Goal: Navigation & Orientation: Understand site structure

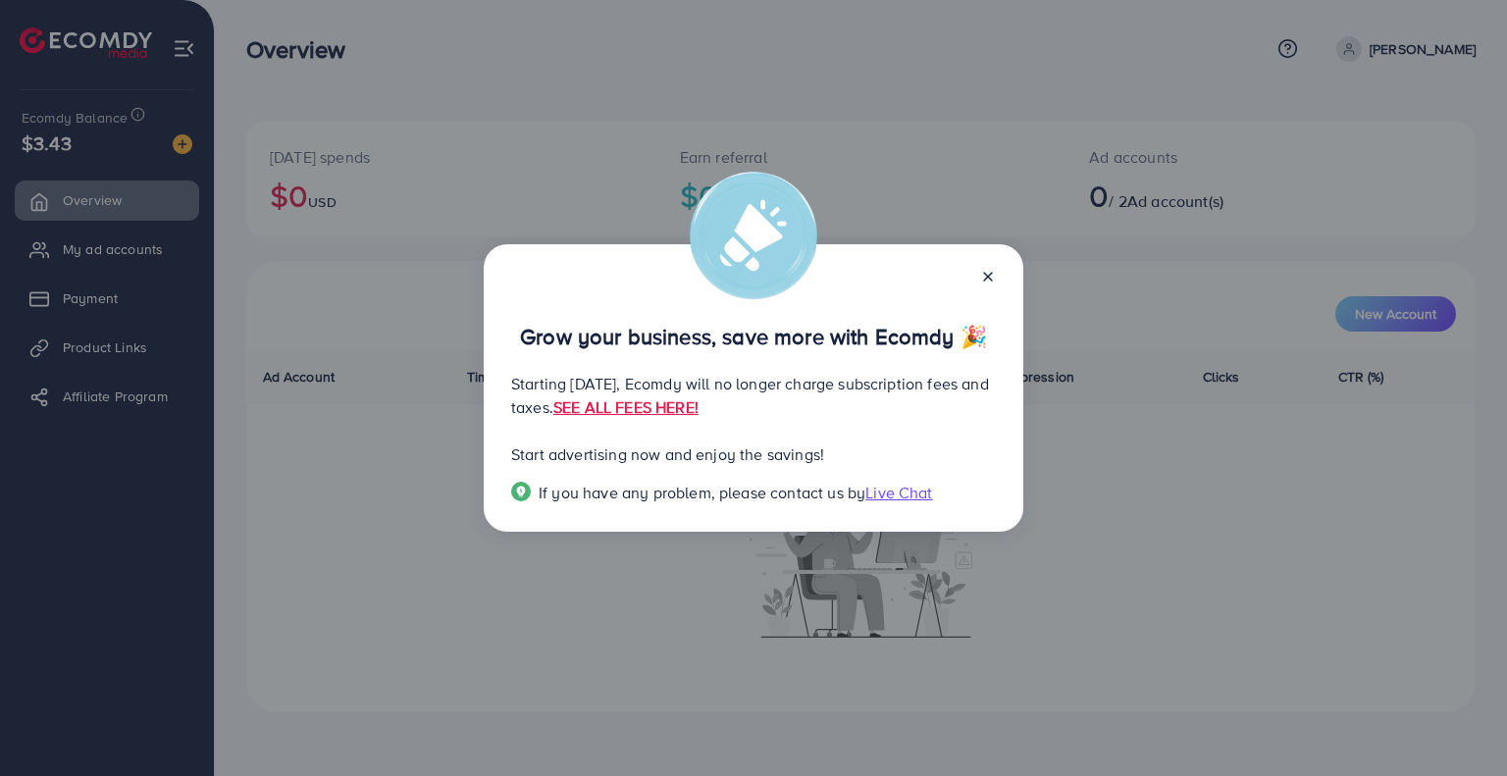
click at [985, 278] on icon at bounding box center [988, 277] width 16 height 16
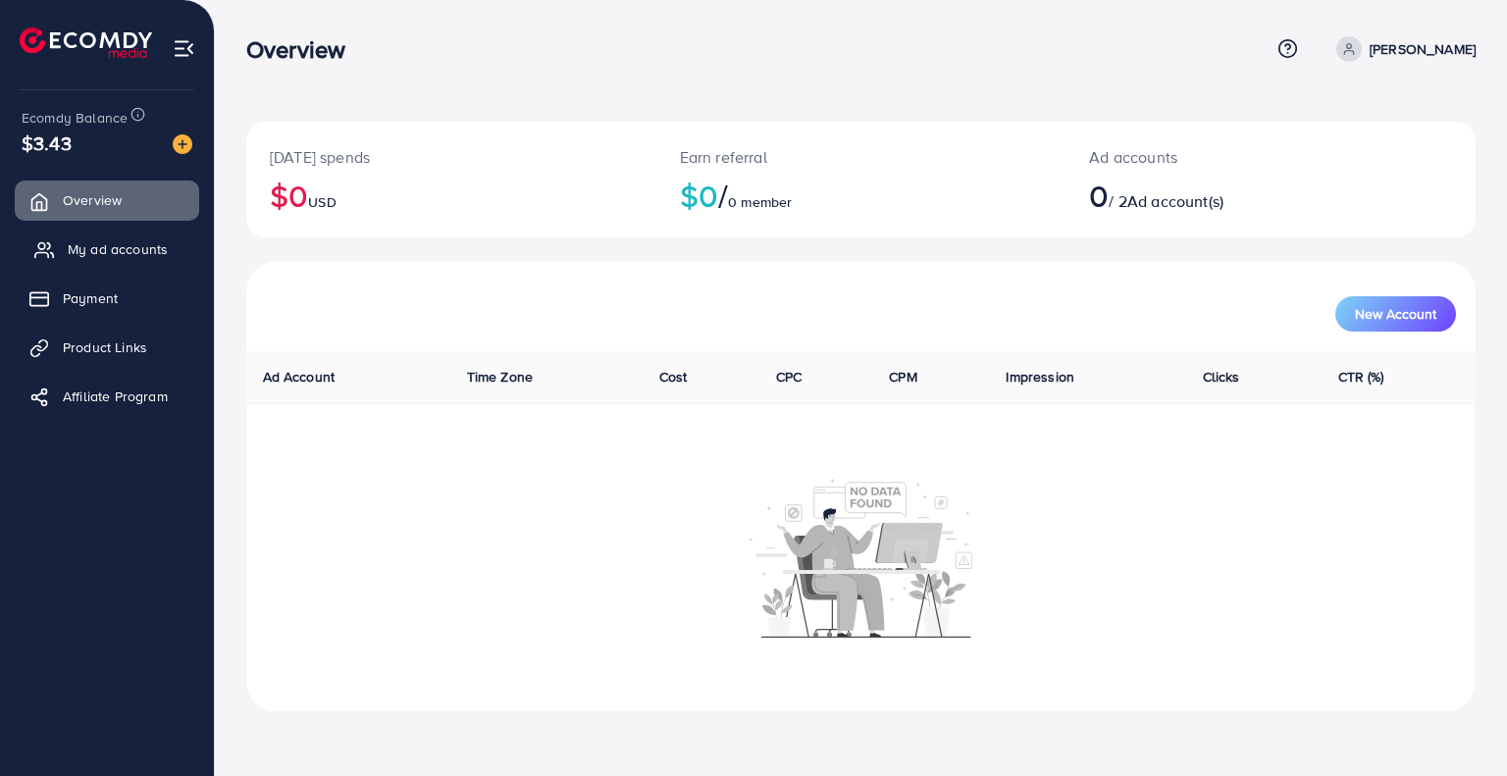
click at [128, 252] on span "My ad accounts" at bounding box center [118, 249] width 100 height 20
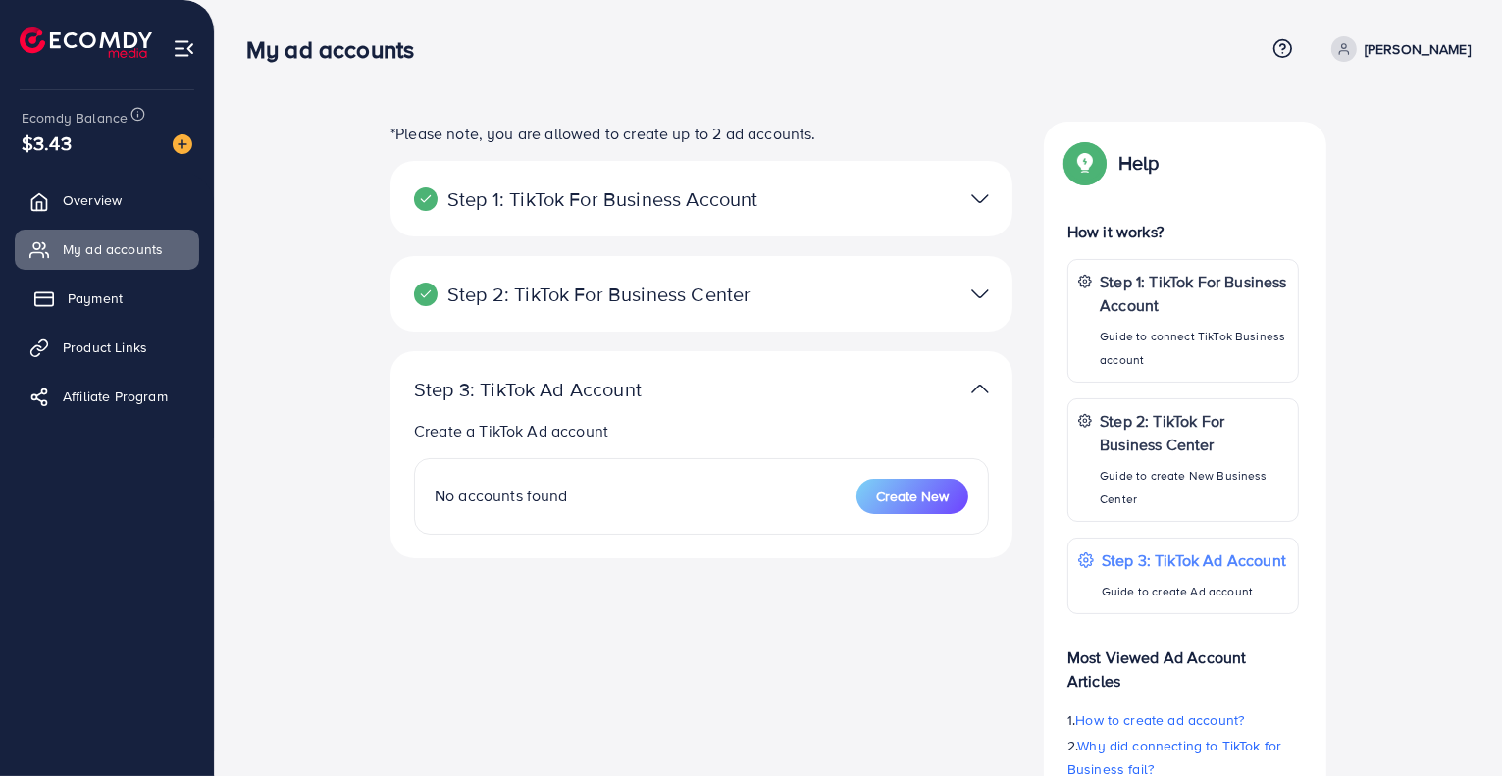
click at [125, 305] on link "Payment" at bounding box center [107, 298] width 184 height 39
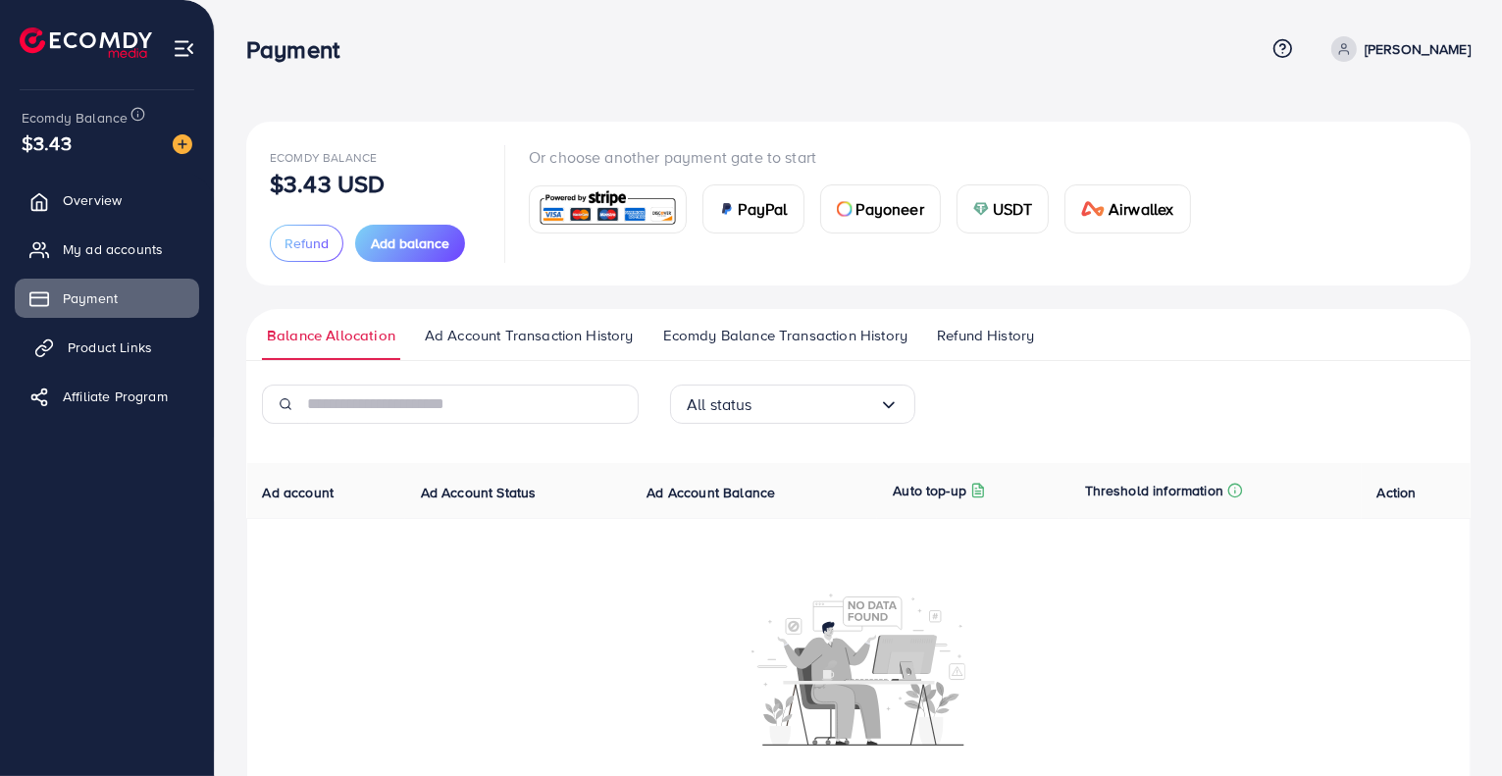
click at [126, 340] on span "Product Links" at bounding box center [110, 347] width 84 height 20
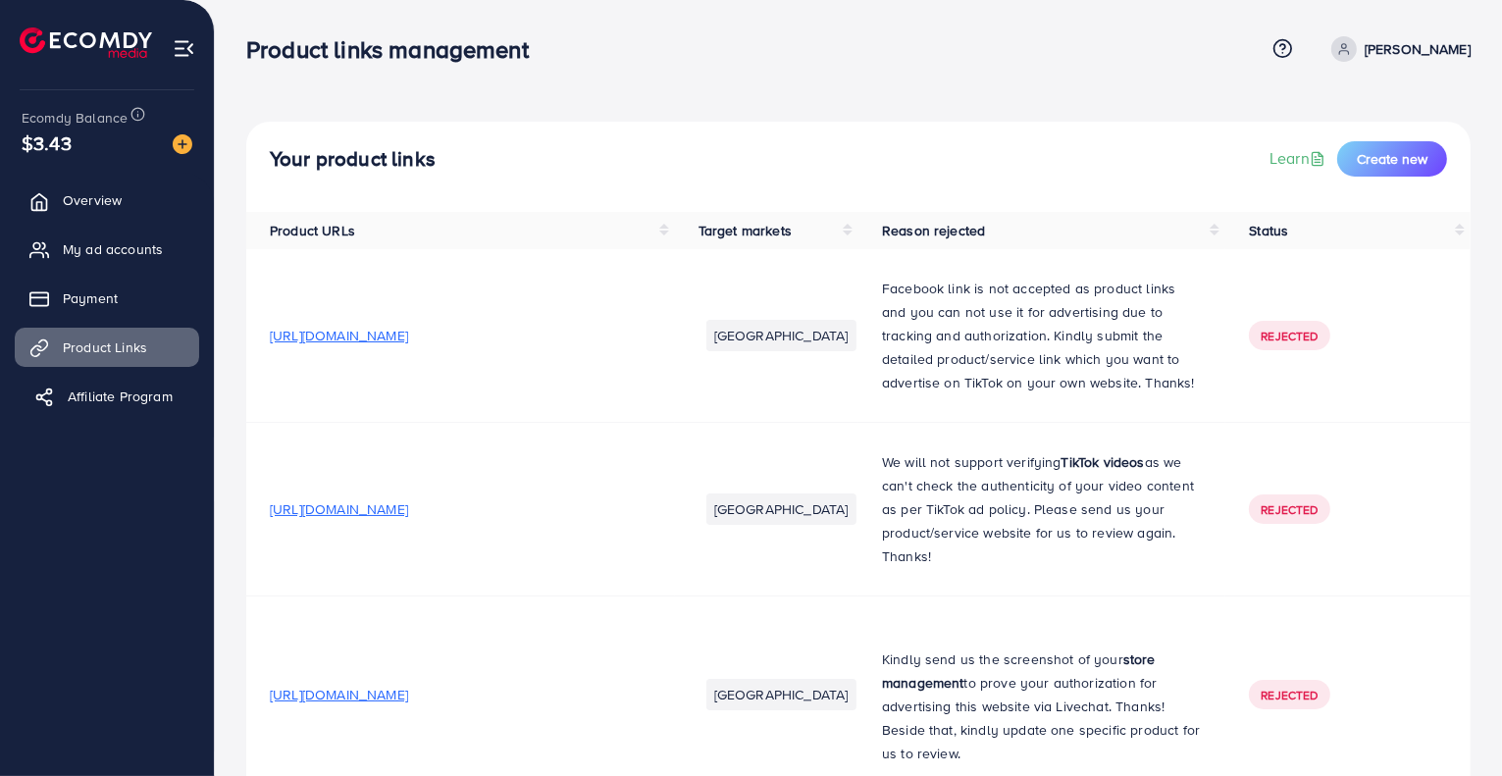
click at [120, 385] on link "Affiliate Program" at bounding box center [107, 396] width 184 height 39
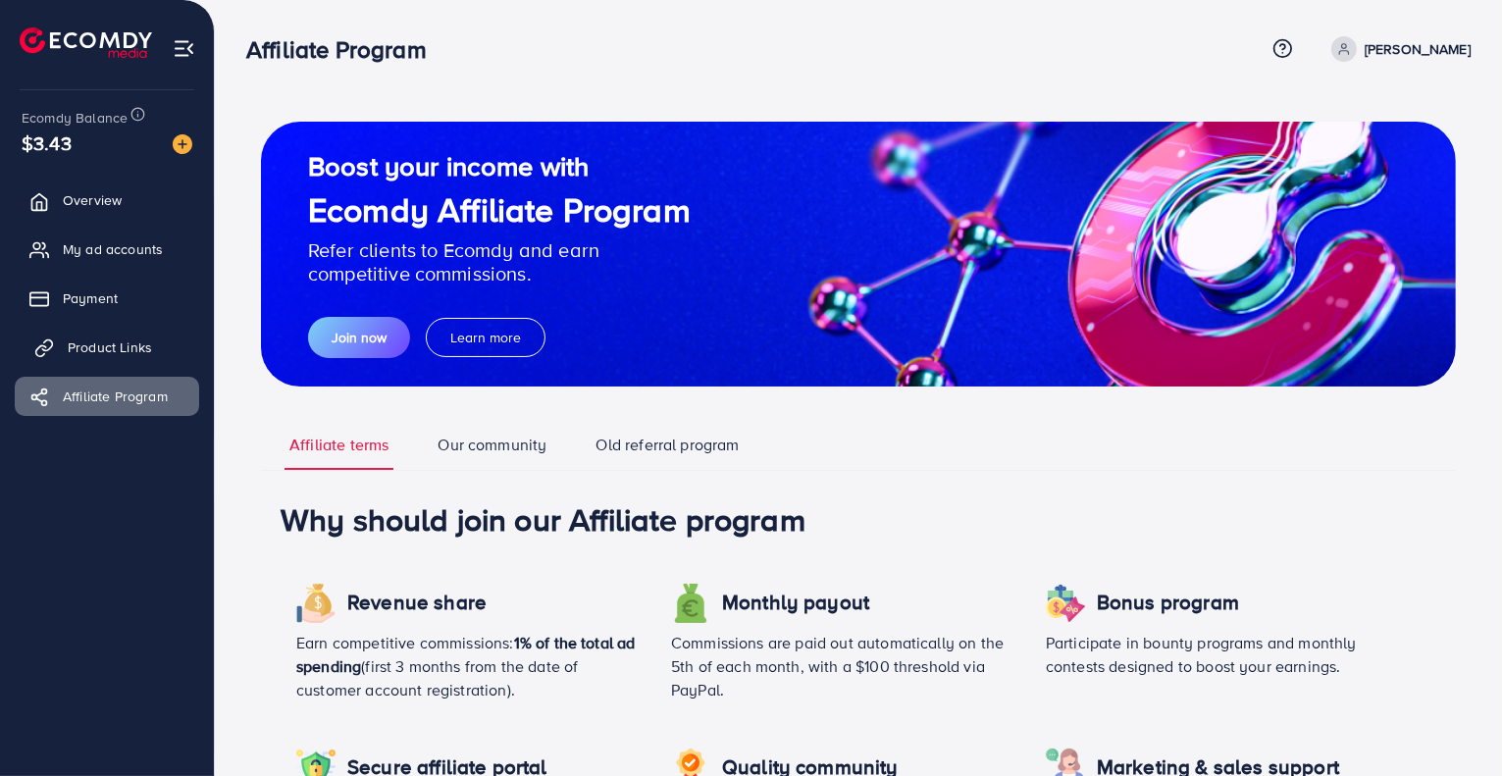
click at [124, 340] on span "Product Links" at bounding box center [110, 347] width 84 height 20
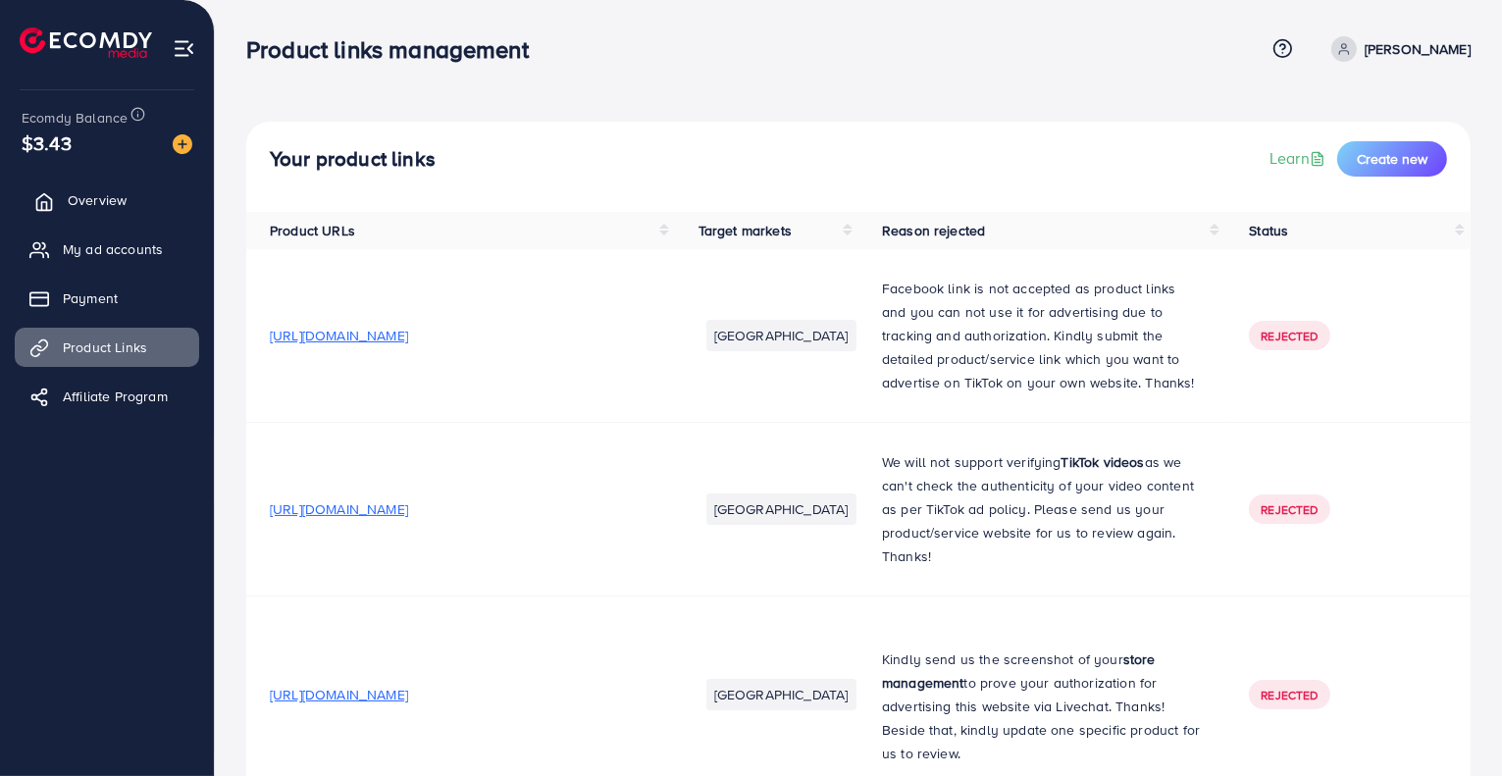
click at [122, 206] on span "Overview" at bounding box center [97, 200] width 59 height 20
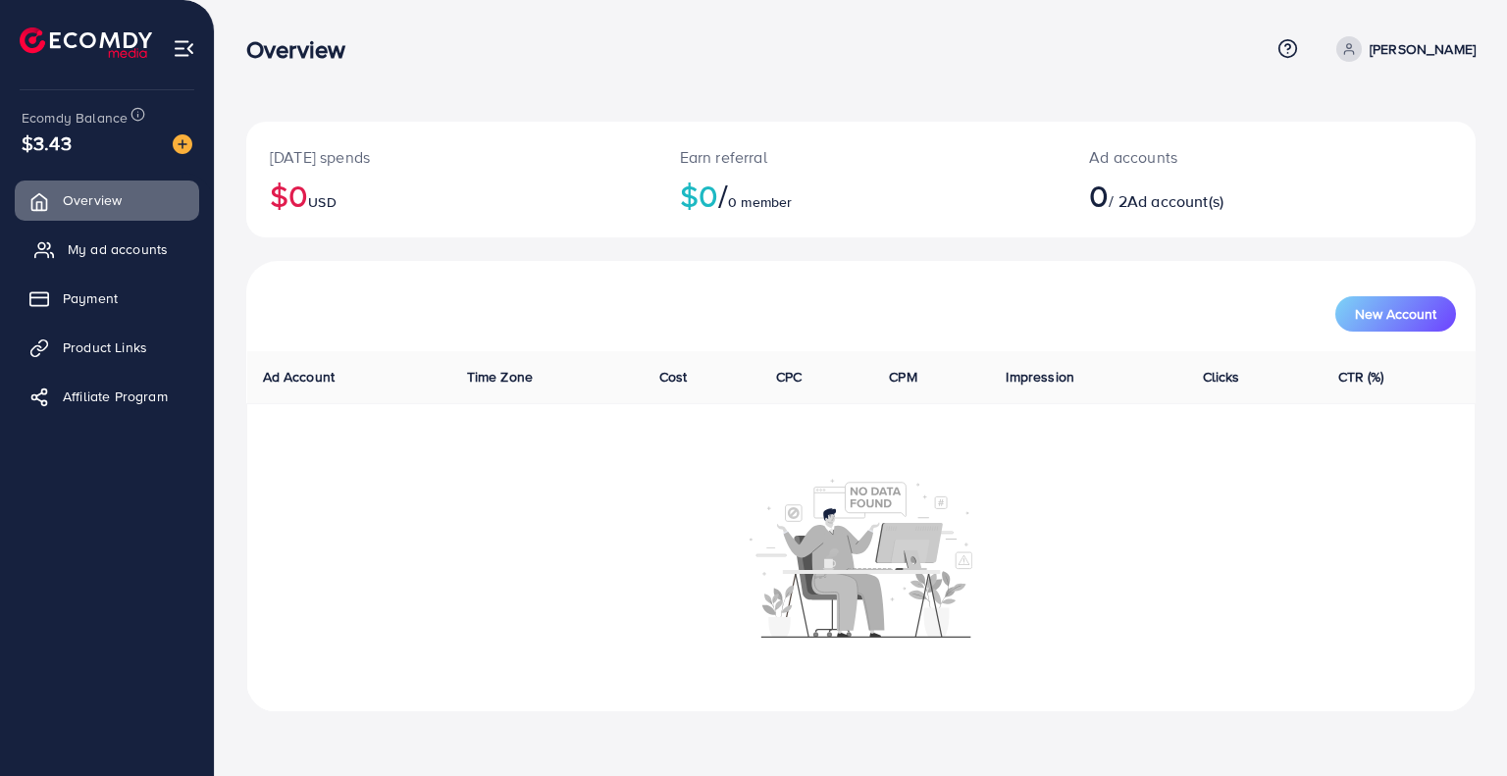
click at [121, 262] on link "My ad accounts" at bounding box center [107, 249] width 184 height 39
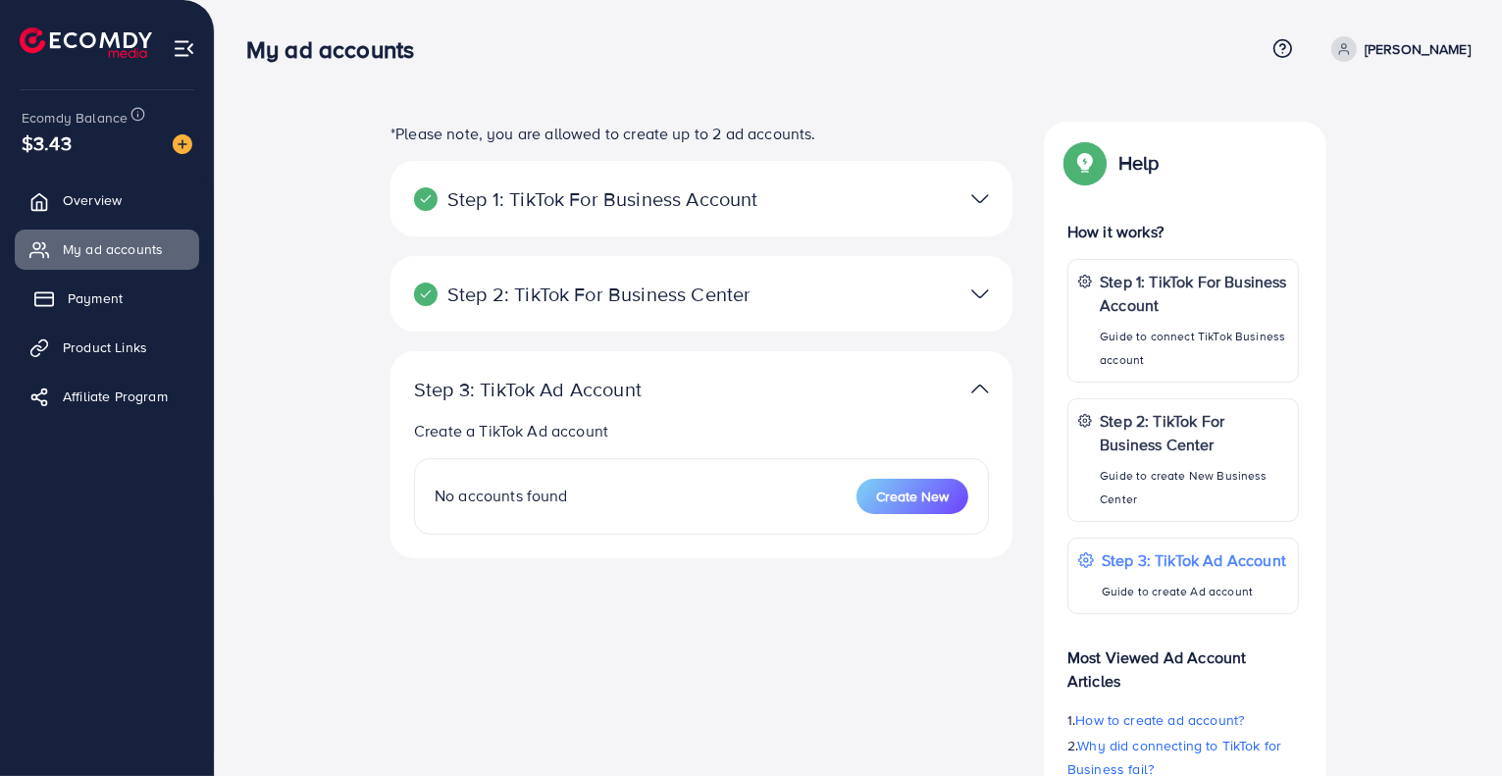
click at [119, 290] on span "Payment" at bounding box center [95, 298] width 55 height 20
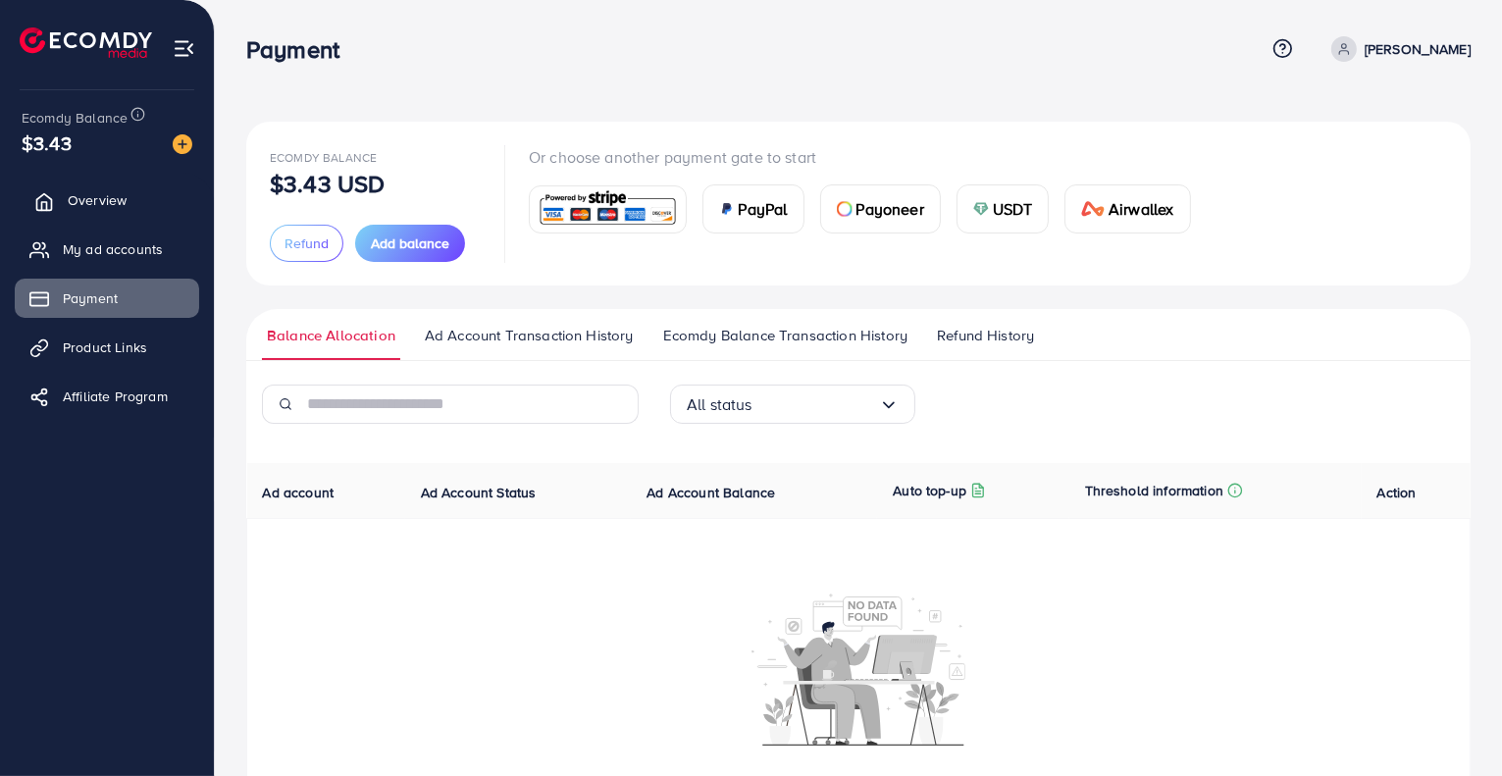
click at [149, 215] on link "Overview" at bounding box center [107, 199] width 184 height 39
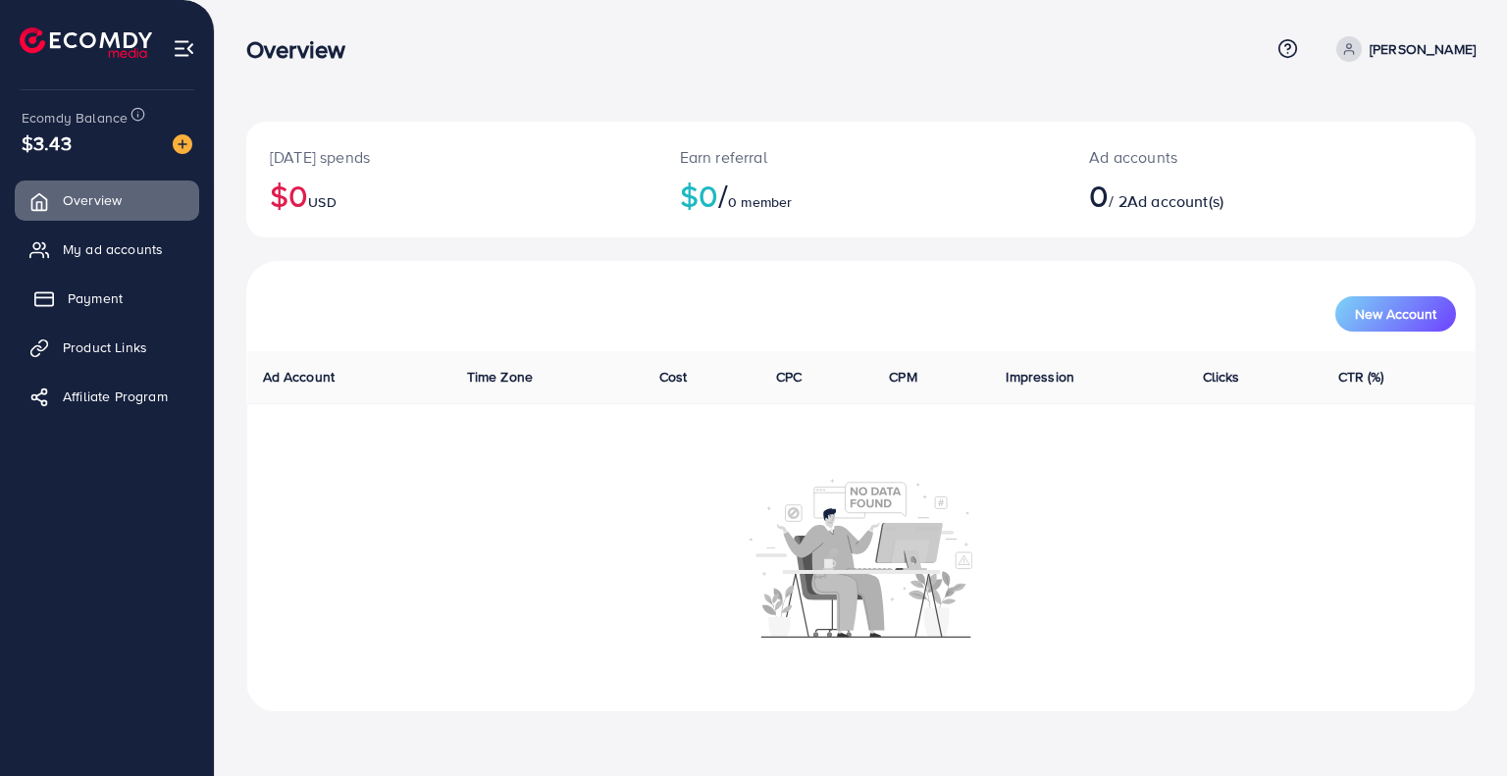
click at [151, 294] on link "Payment" at bounding box center [107, 298] width 184 height 39
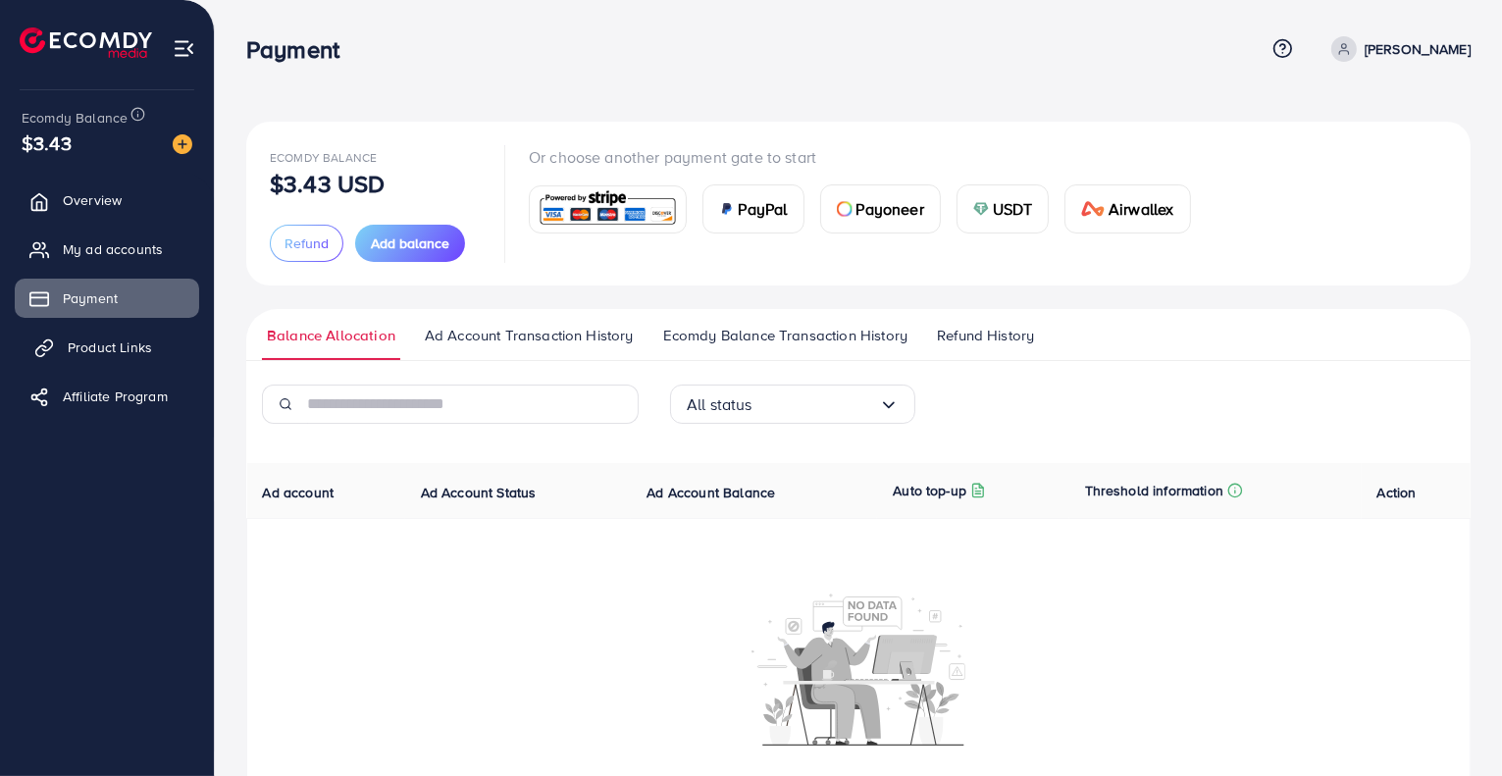
click at [161, 347] on link "Product Links" at bounding box center [107, 347] width 184 height 39
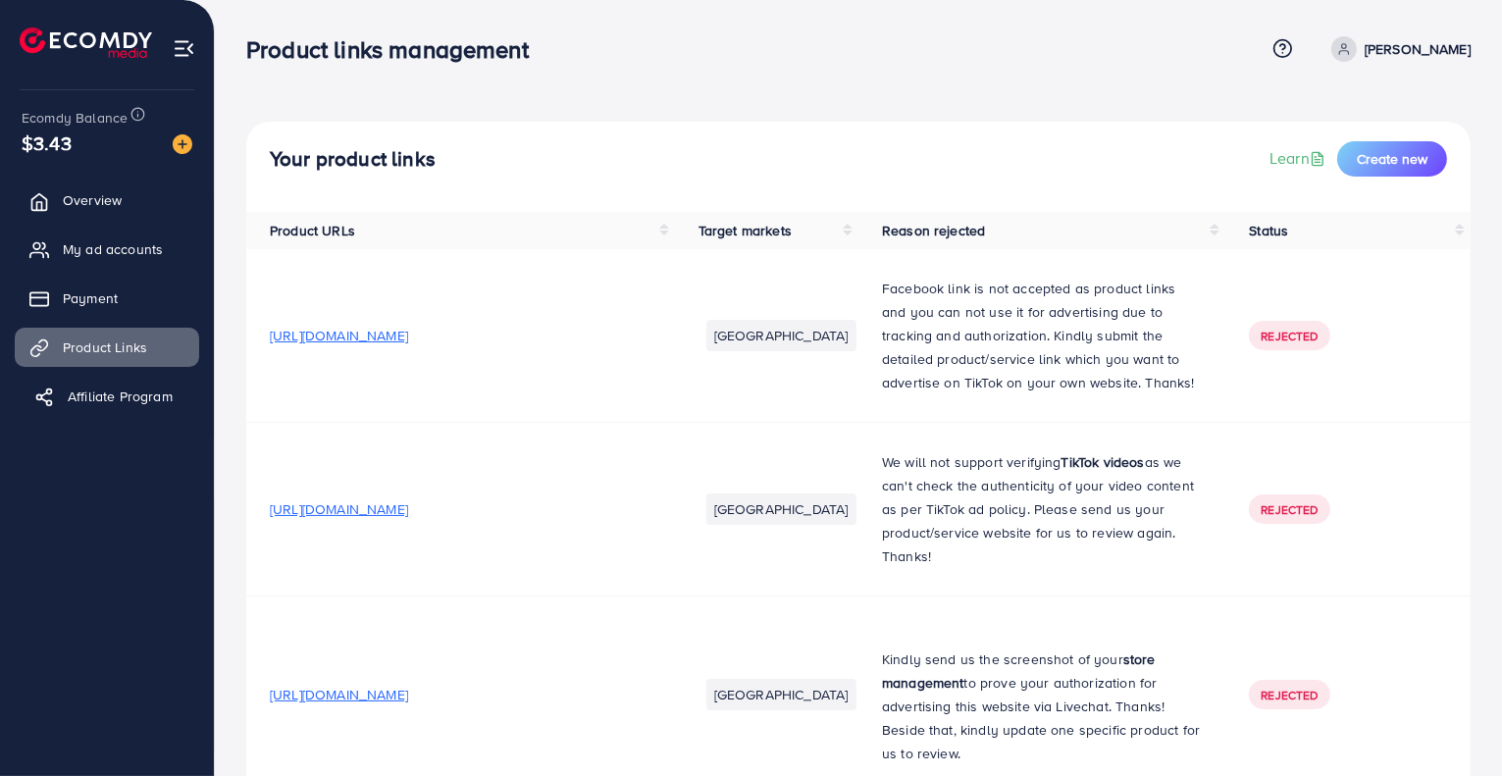
click at [166, 386] on span "Affiliate Program" at bounding box center [120, 396] width 105 height 20
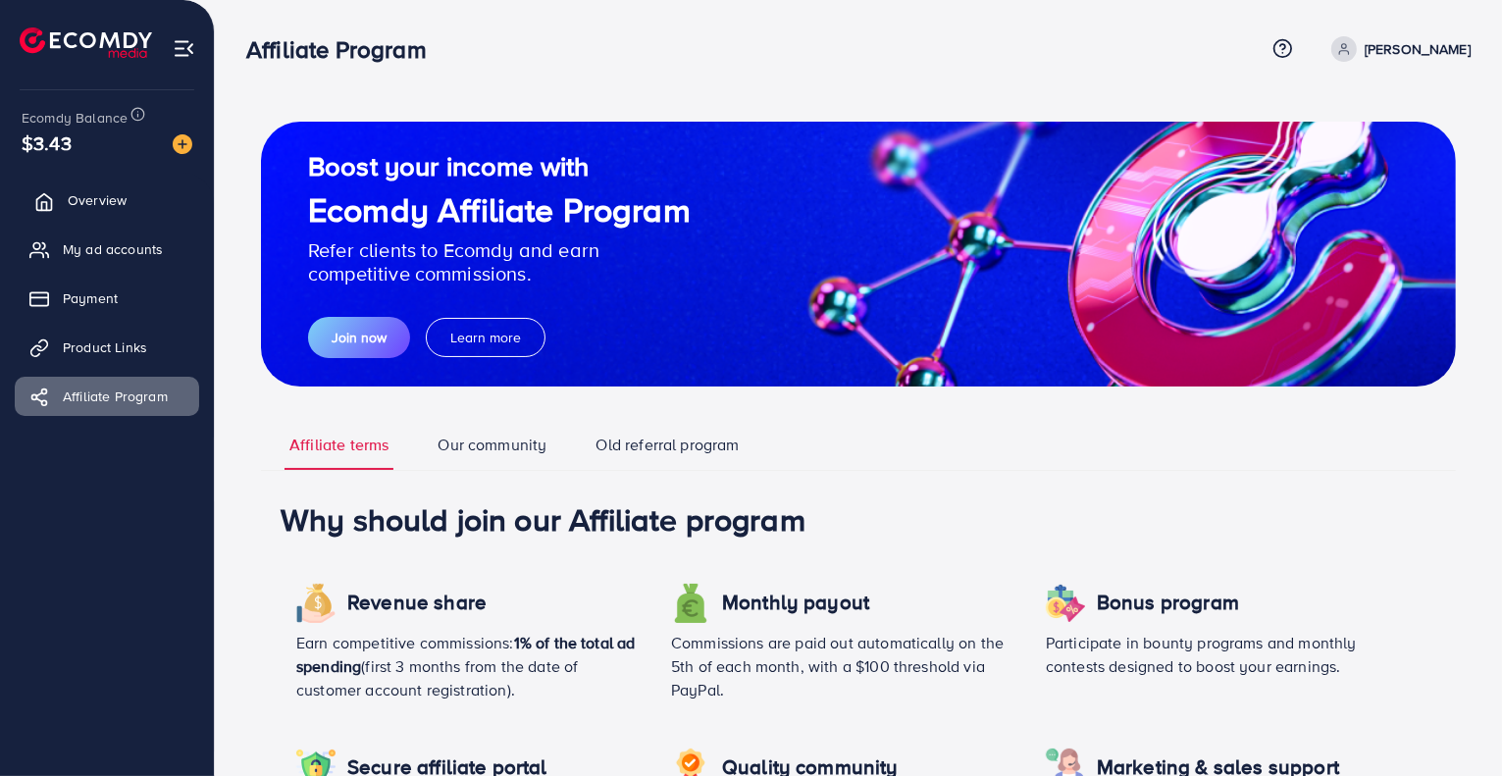
click at [132, 191] on link "Overview" at bounding box center [107, 199] width 184 height 39
